Goal: Find specific page/section: Find specific page/section

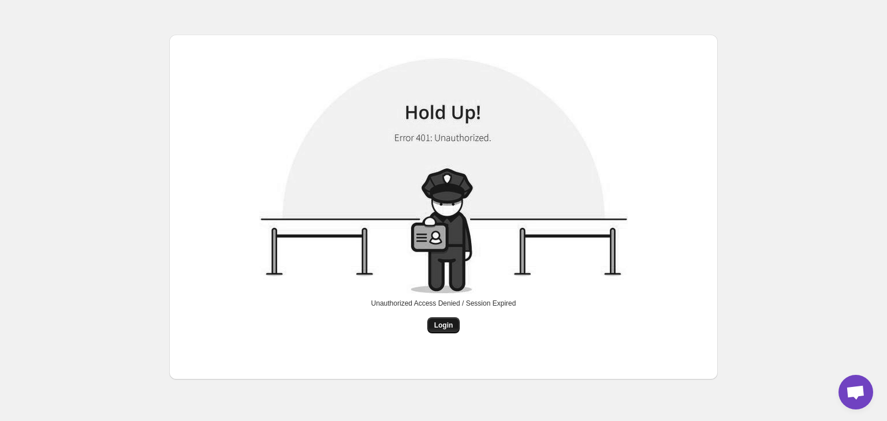
click at [443, 323] on span "Login" at bounding box center [443, 325] width 19 height 9
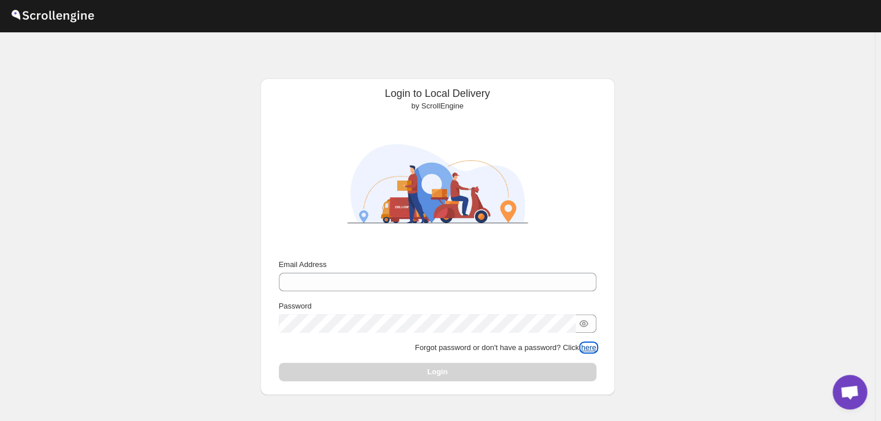
click at [595, 346] on button "here" at bounding box center [588, 347] width 15 height 9
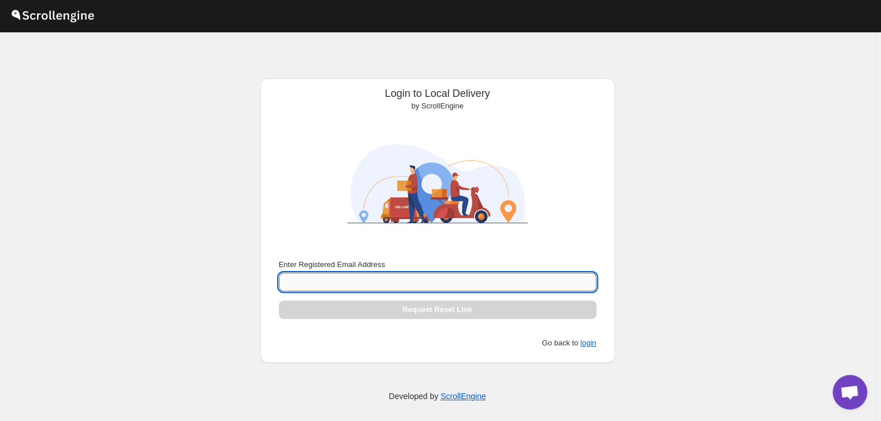
click at [341, 284] on input "Enter Registered Email Address" at bounding box center [438, 282] width 318 height 18
